Goal: Find specific page/section: Find specific page/section

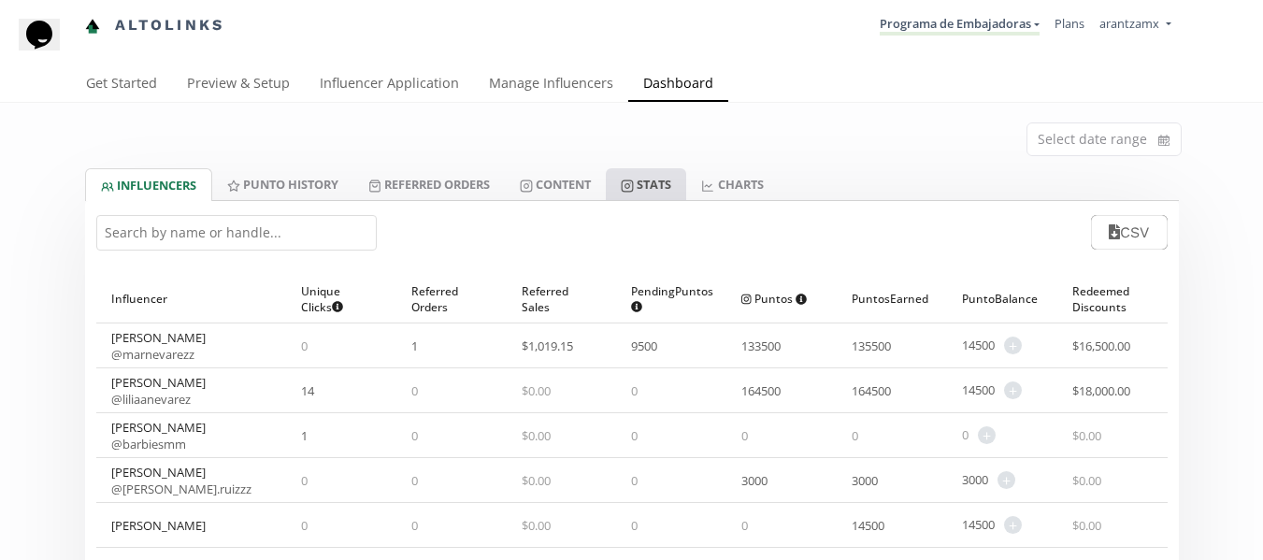
click at [674, 184] on link "Stats" at bounding box center [646, 184] width 80 height 32
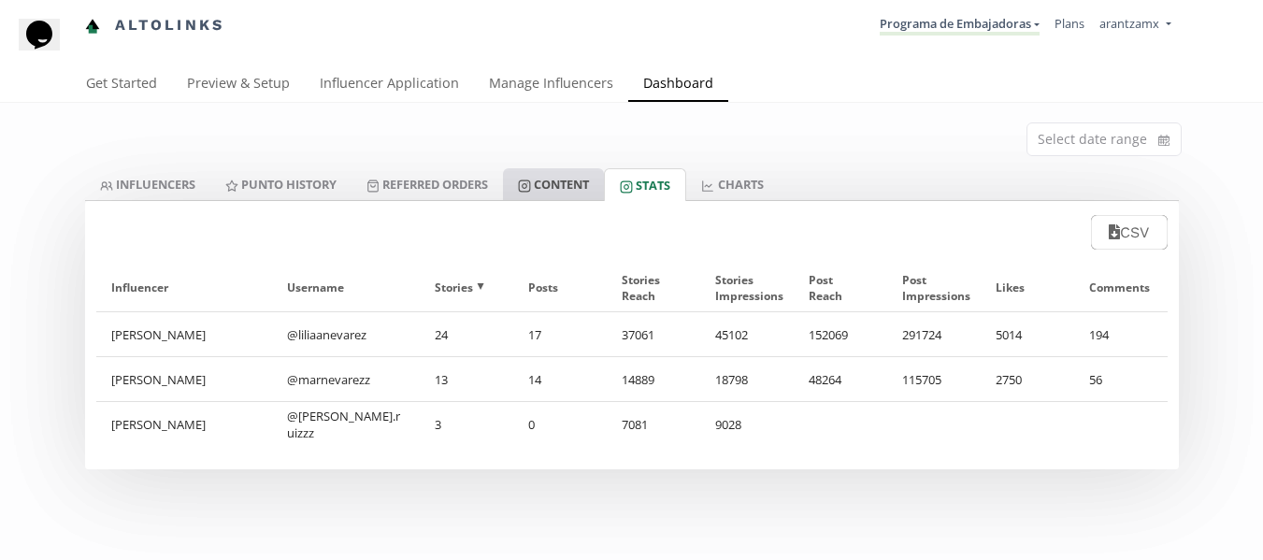
click at [549, 189] on link "Content" at bounding box center [553, 184] width 101 height 32
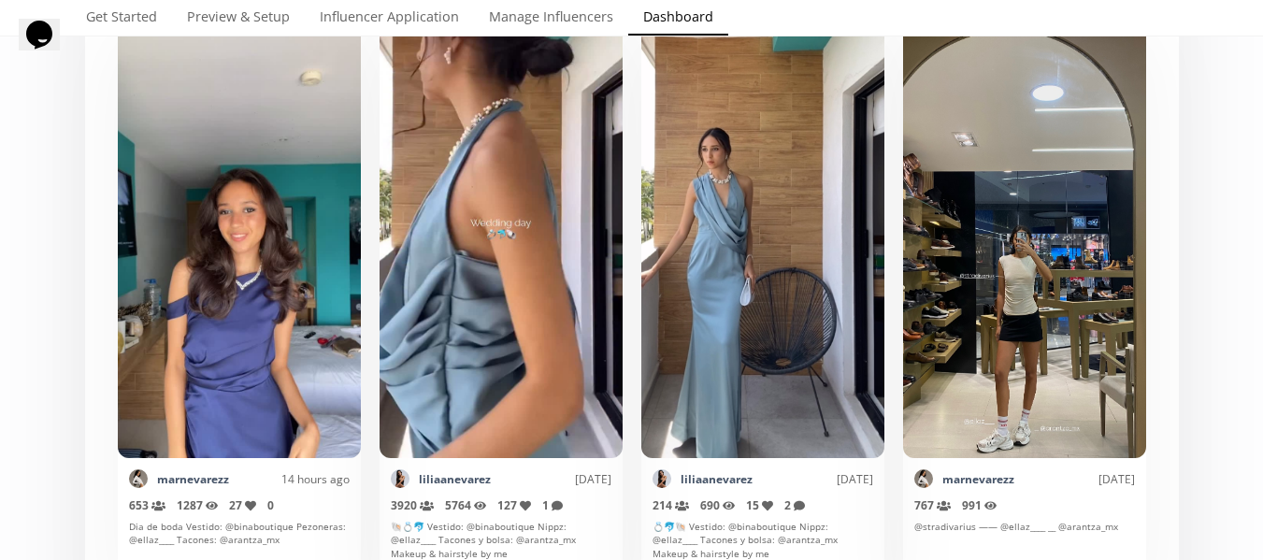
scroll to position [468, 0]
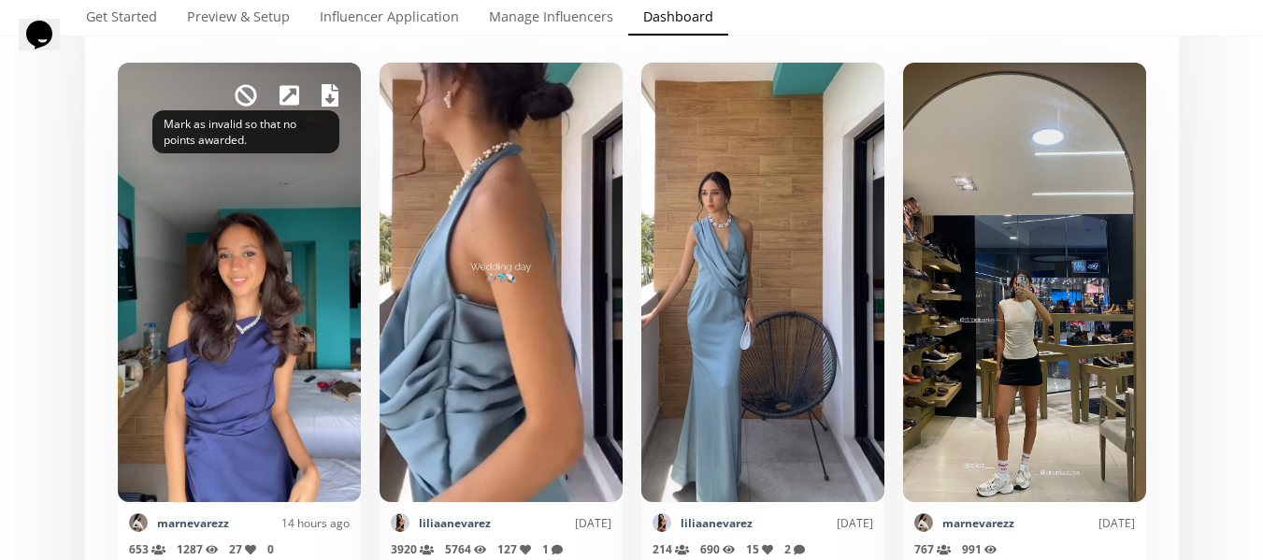
click at [247, 95] on icon at bounding box center [246, 96] width 22 height 22
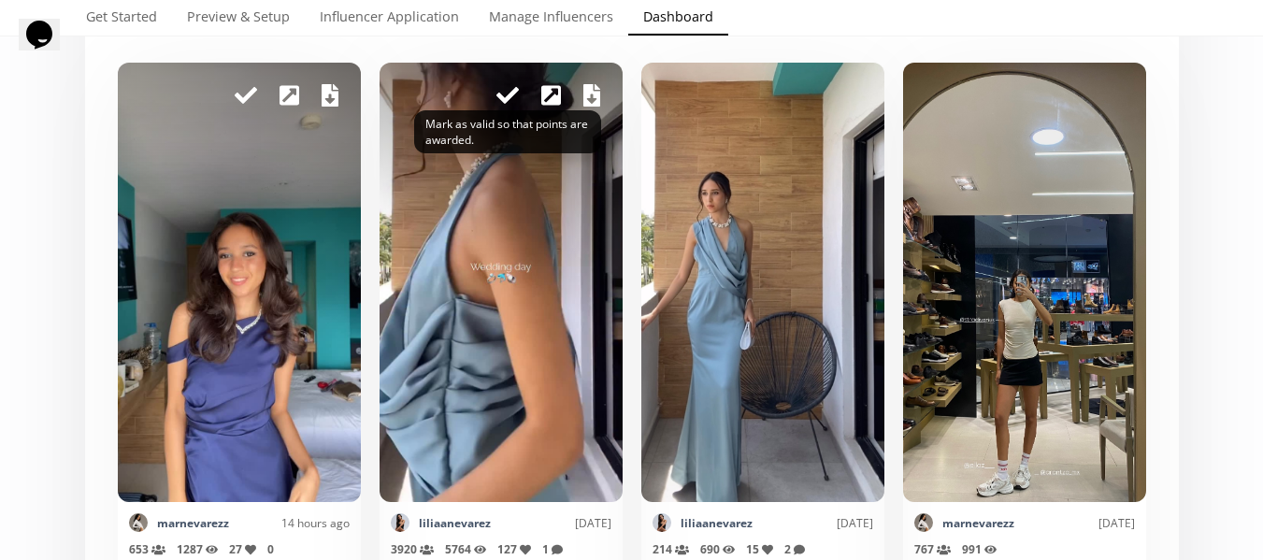
click at [496, 94] on icon at bounding box center [507, 95] width 22 height 22
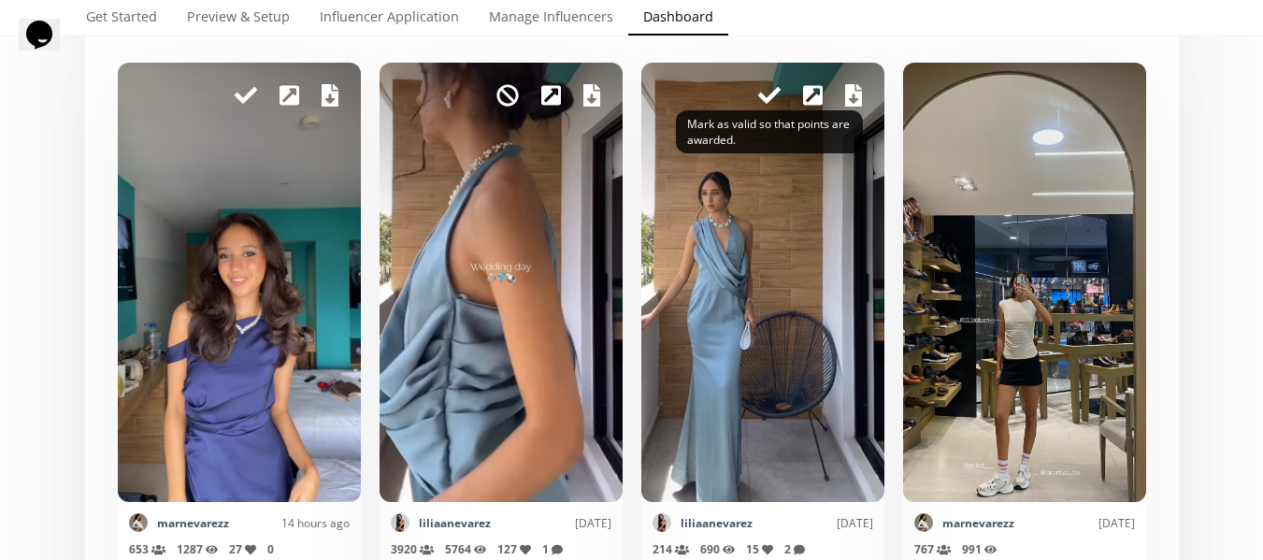
click at [764, 95] on icon at bounding box center [769, 95] width 22 height 22
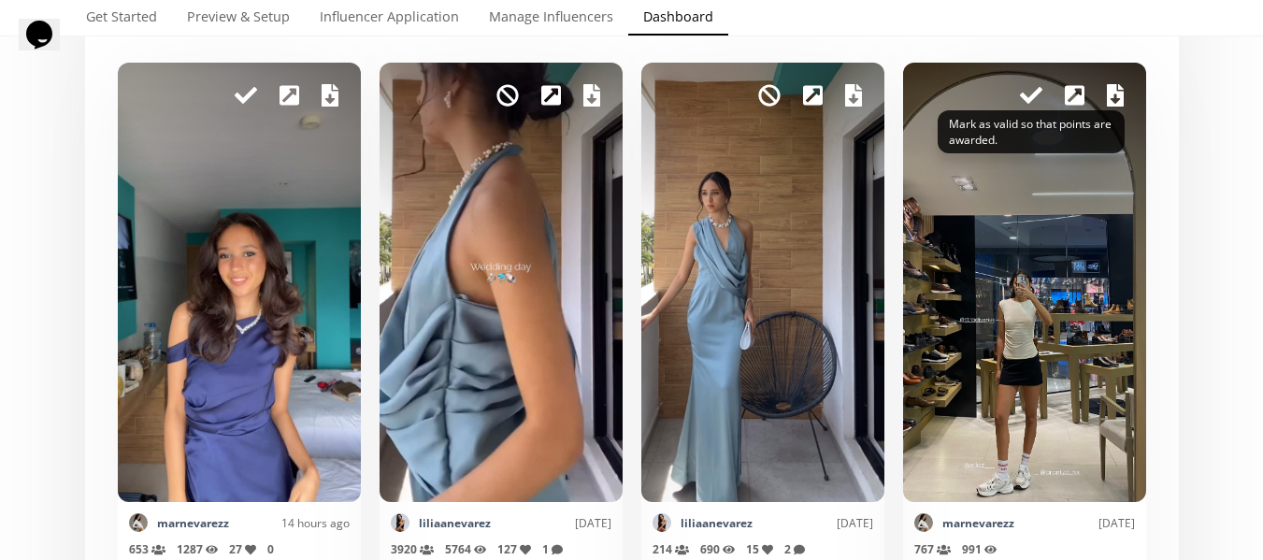
click at [1030, 96] on icon at bounding box center [1031, 95] width 22 height 17
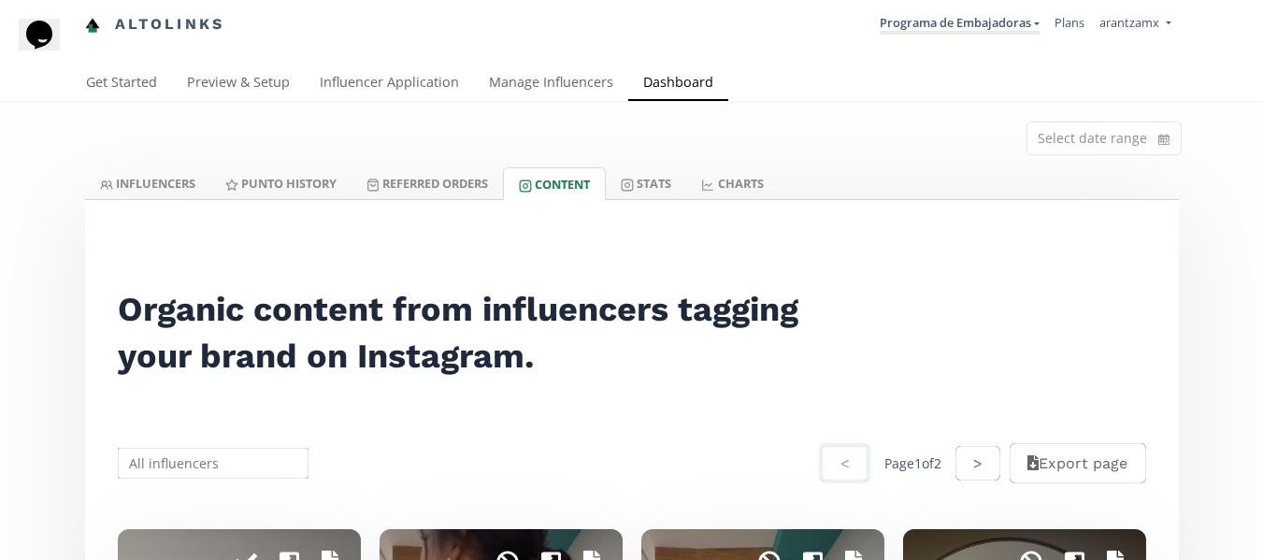
scroll to position [0, 0]
